Goal: Task Accomplishment & Management: Manage account settings

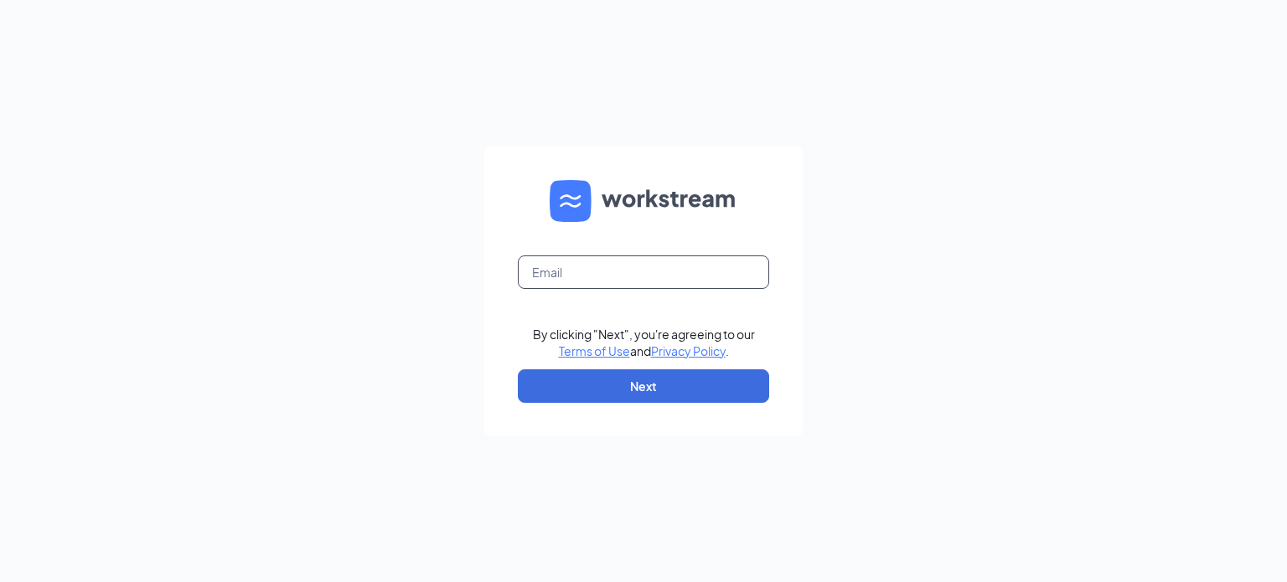
click at [605, 281] on input "text" at bounding box center [643, 273] width 251 height 34
type input "[EMAIL_ADDRESS][DOMAIN_NAME]"
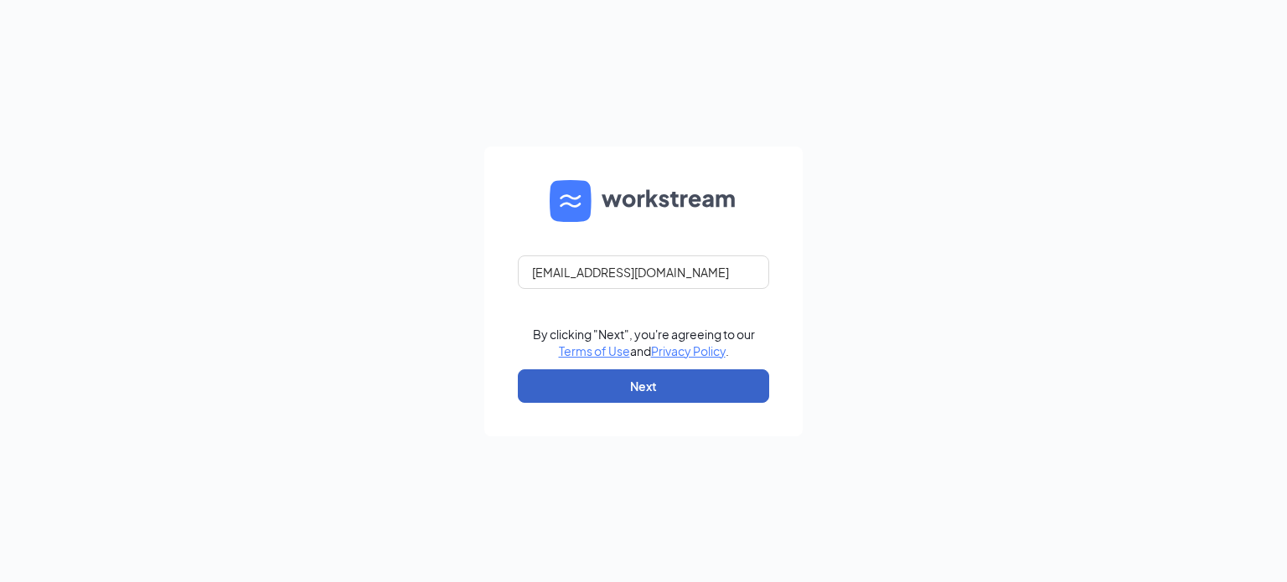
click at [618, 378] on button "Next" at bounding box center [643, 387] width 251 height 34
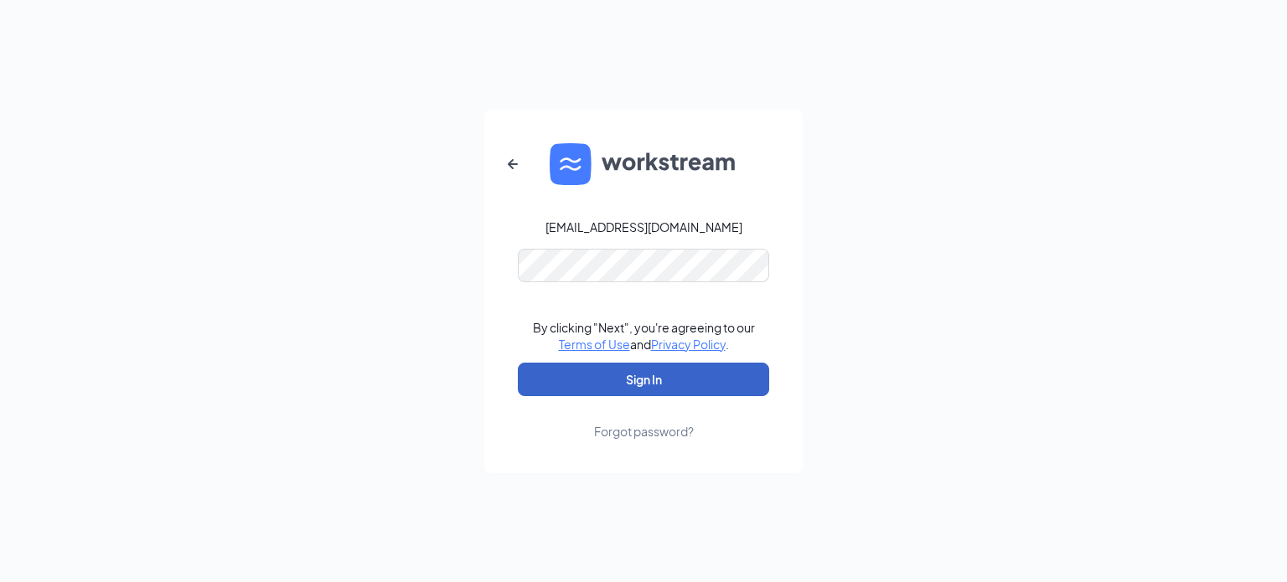
click at [613, 380] on button "Sign In" at bounding box center [643, 380] width 251 height 34
